Goal: Task Accomplishment & Management: Manage account settings

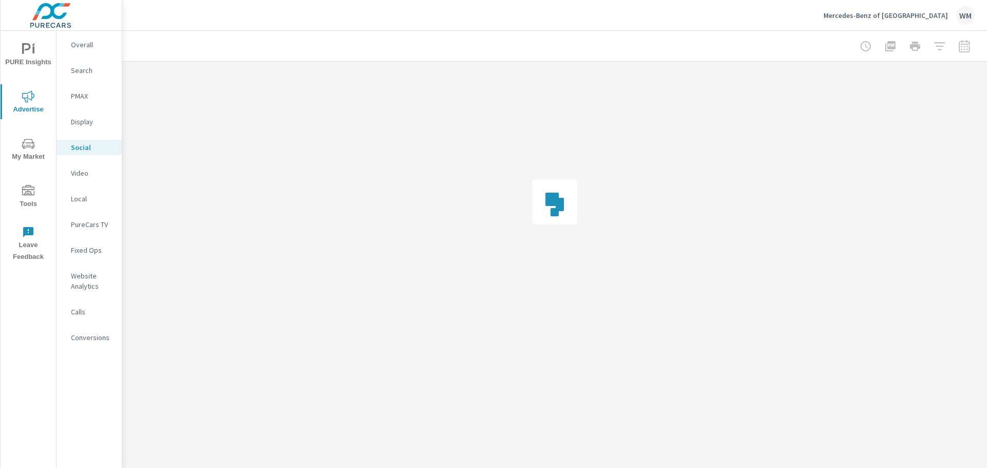
click at [912, 16] on p "Mercedes-Benz of [GEOGRAPHIC_DATA]" at bounding box center [885, 15] width 124 height 9
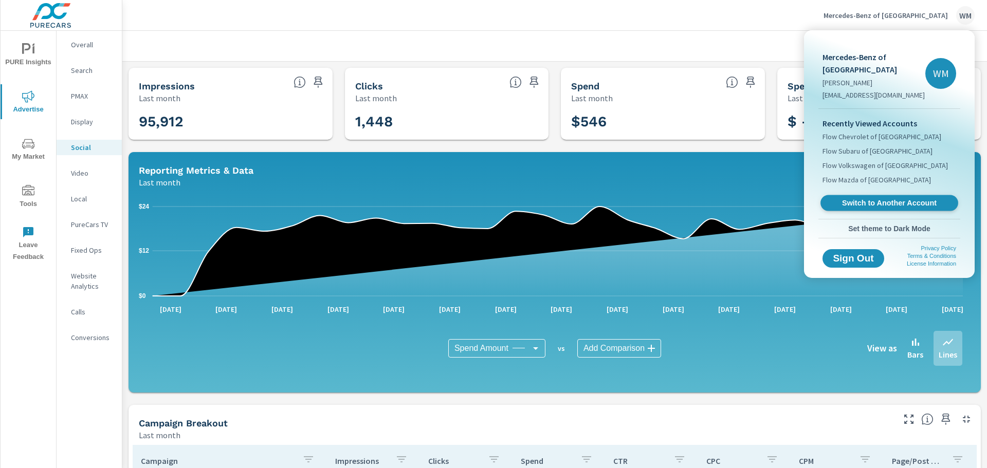
click at [882, 206] on span "Switch to Another Account" at bounding box center [889, 203] width 126 height 10
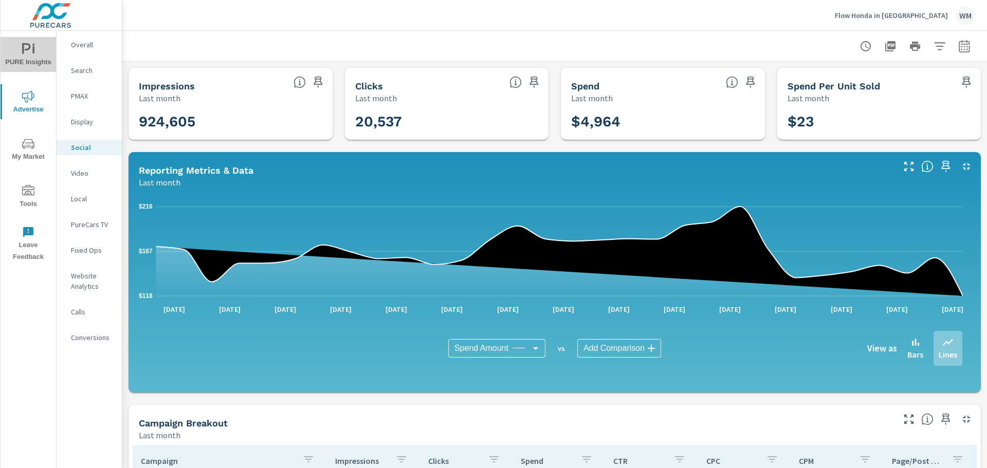
click at [42, 55] on span "PURE Insights" at bounding box center [28, 55] width 49 height 25
